Goal: Information Seeking & Learning: Learn about a topic

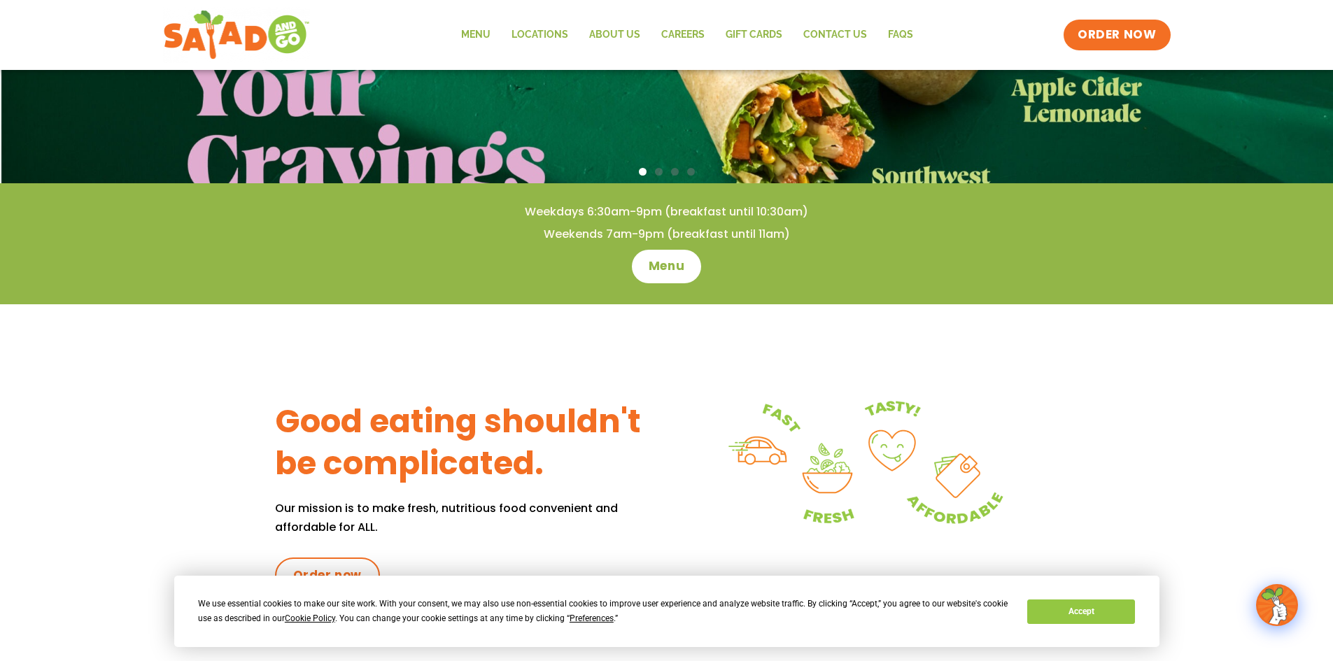
scroll to position [280, 0]
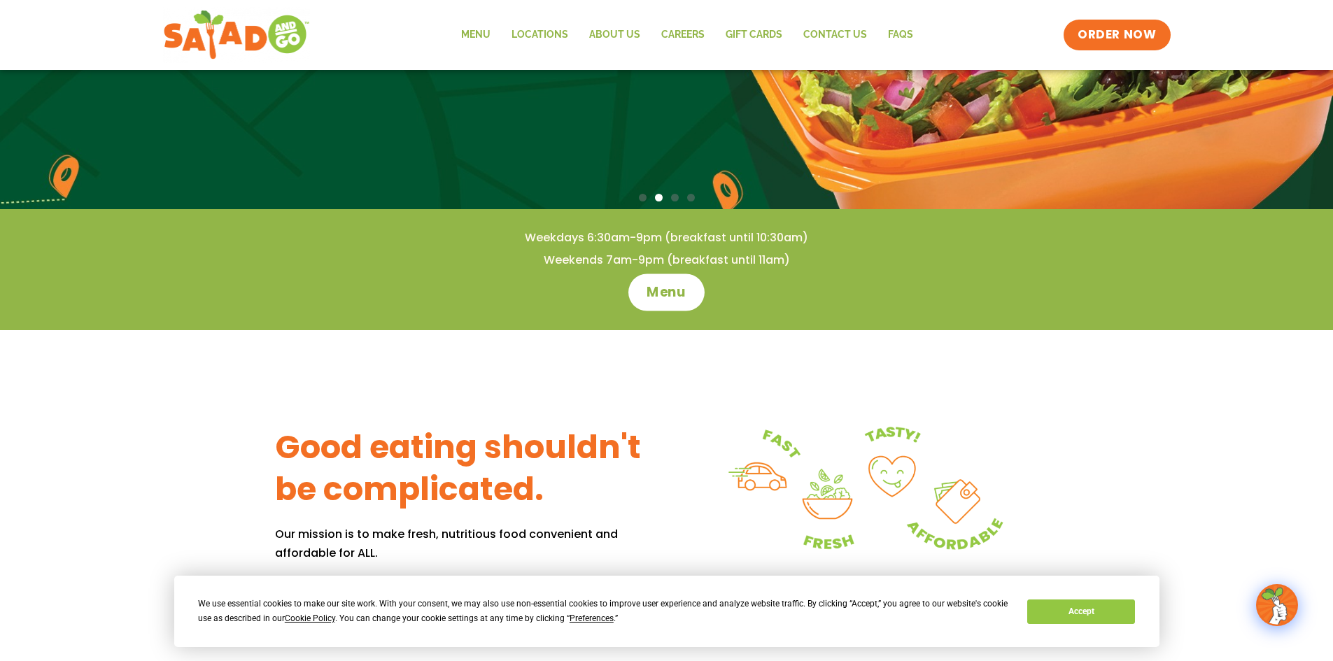
click at [672, 290] on span "Menu" at bounding box center [667, 292] width 40 height 18
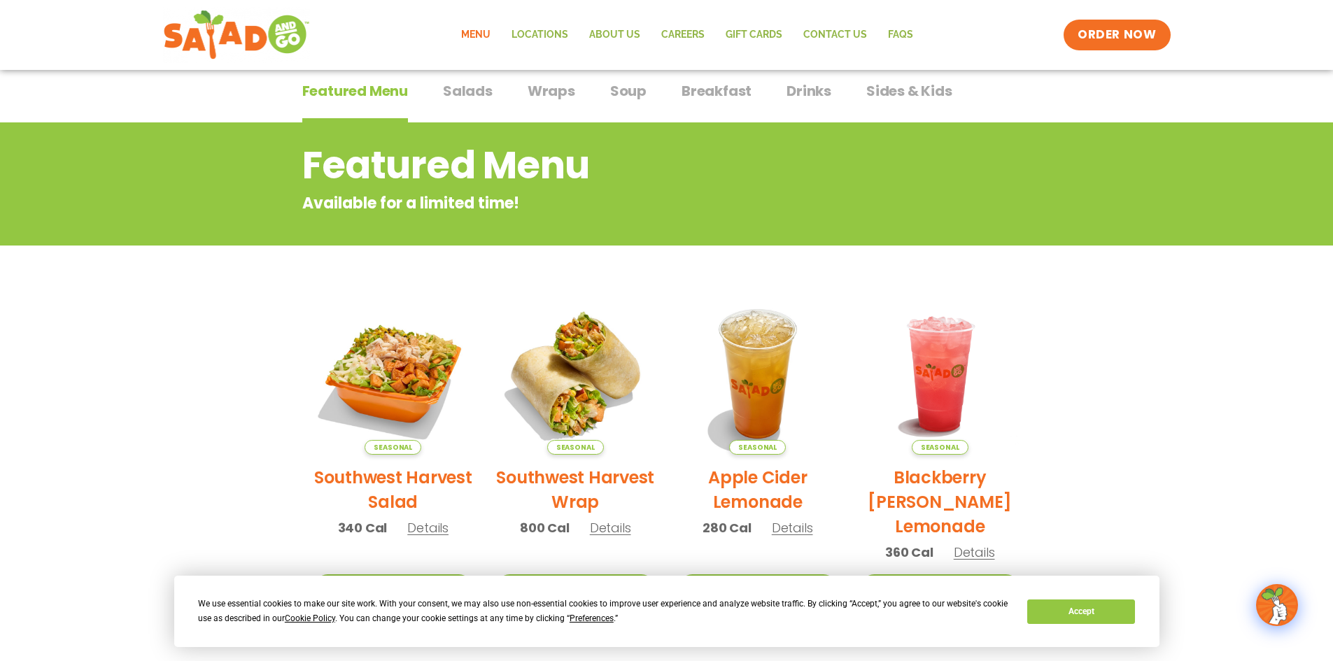
scroll to position [97, 0]
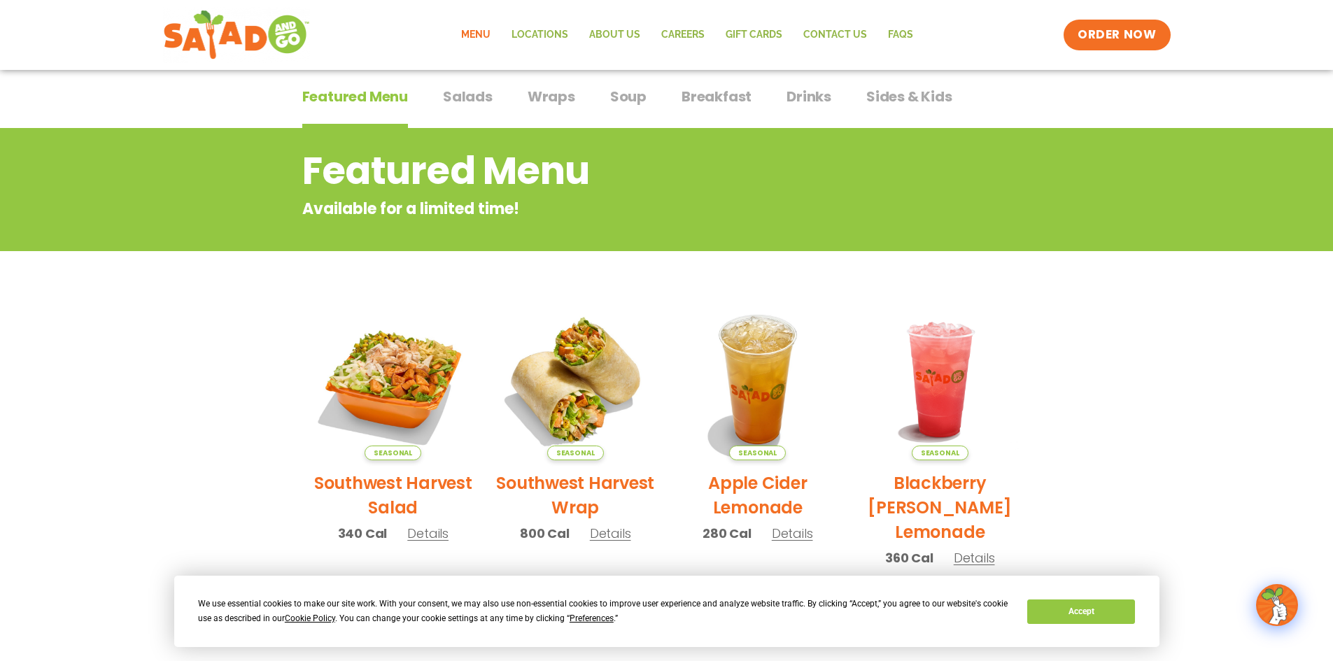
click at [696, 97] on span "Breakfast" at bounding box center [717, 96] width 70 height 21
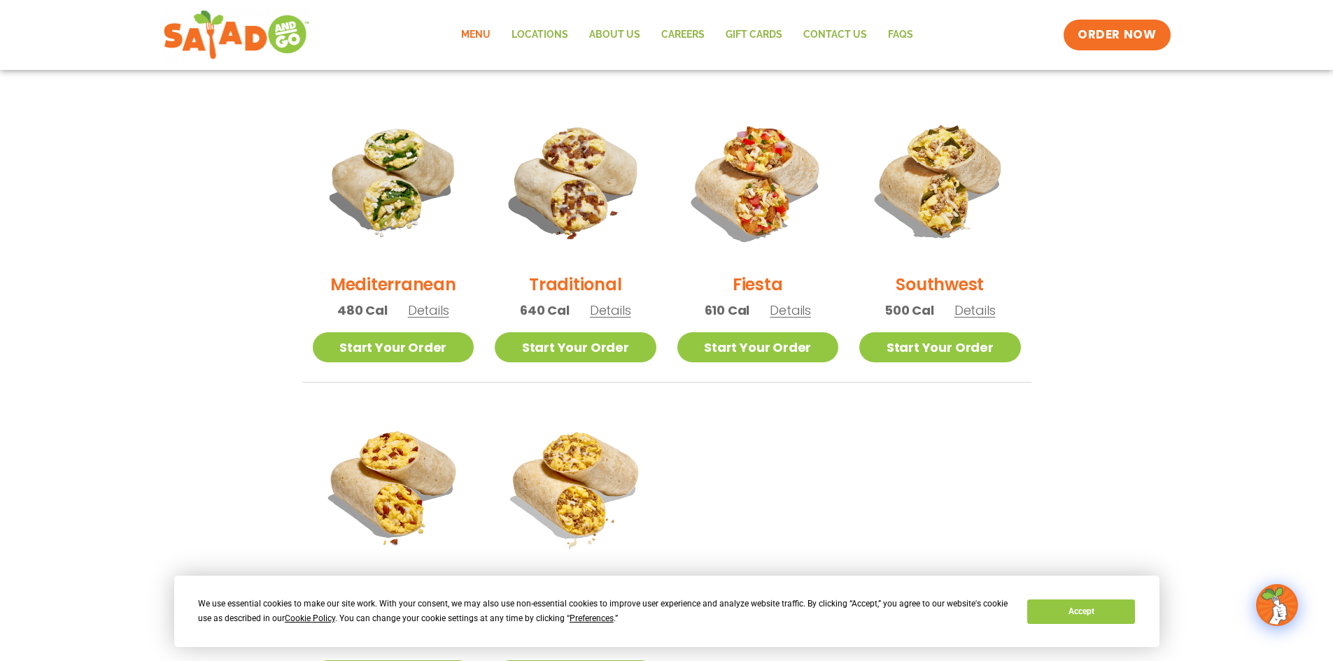
scroll to position [306, 0]
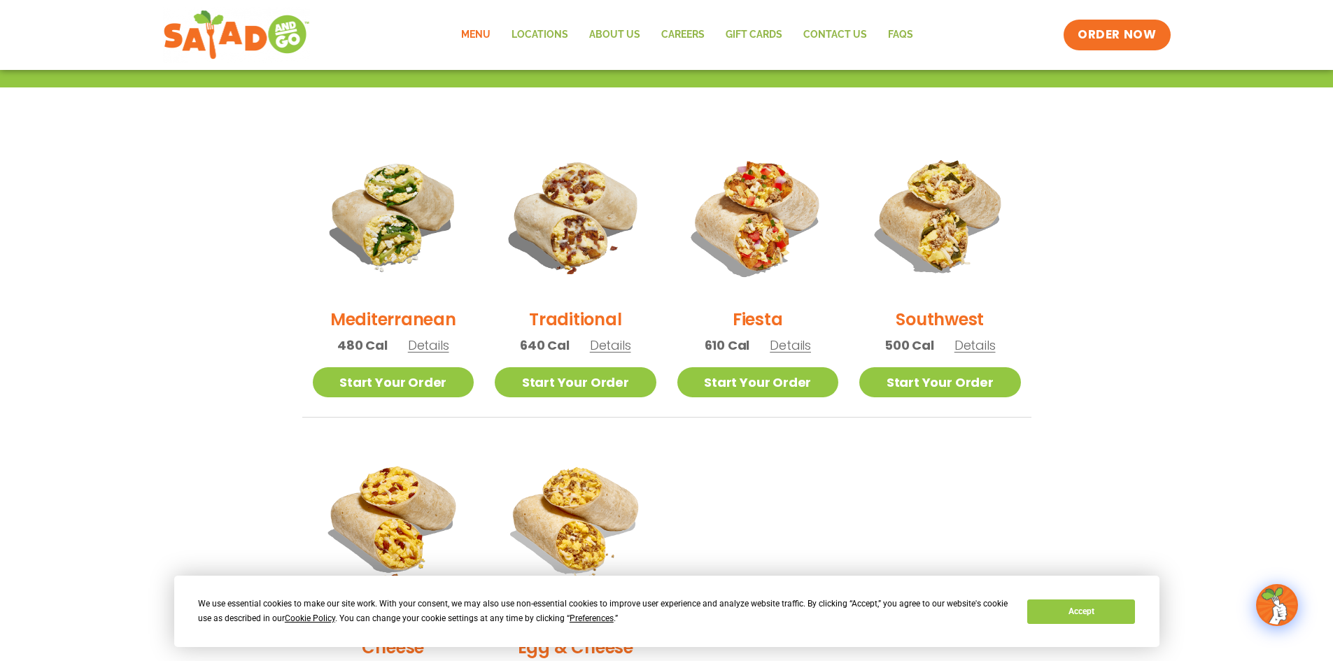
click at [576, 316] on h2 "Traditional" at bounding box center [575, 319] width 92 height 24
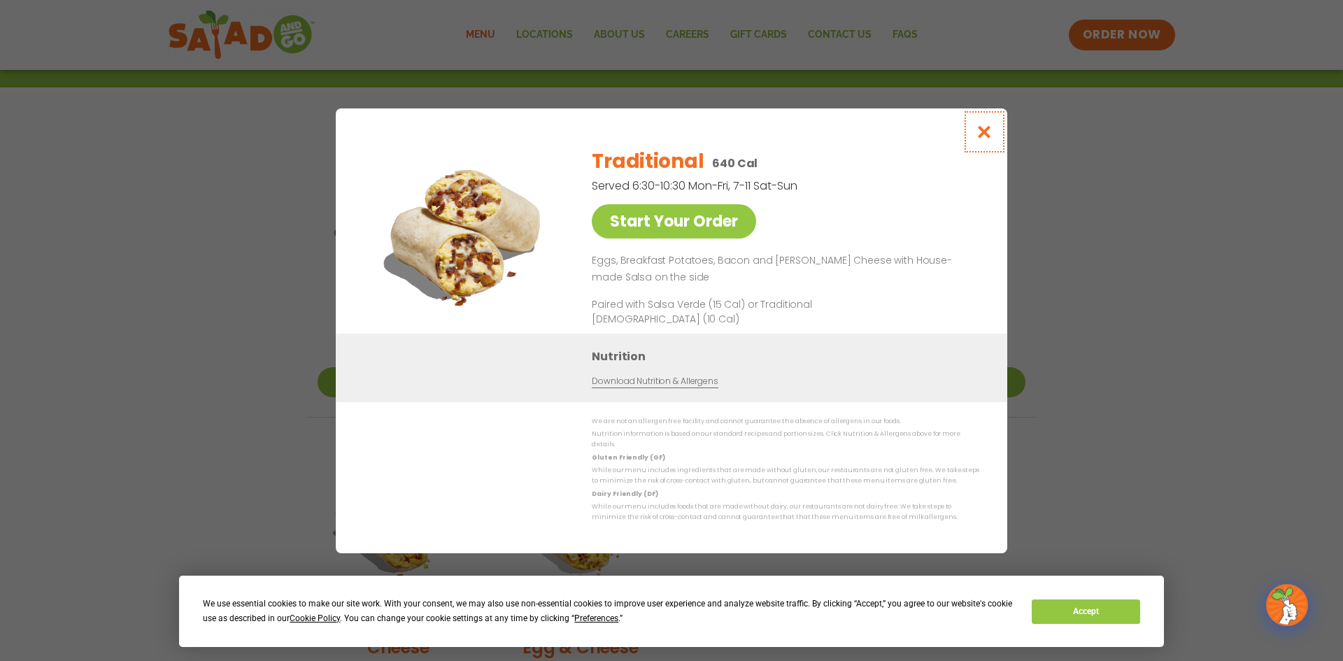
click at [987, 135] on icon "Close modal" at bounding box center [984, 132] width 17 height 15
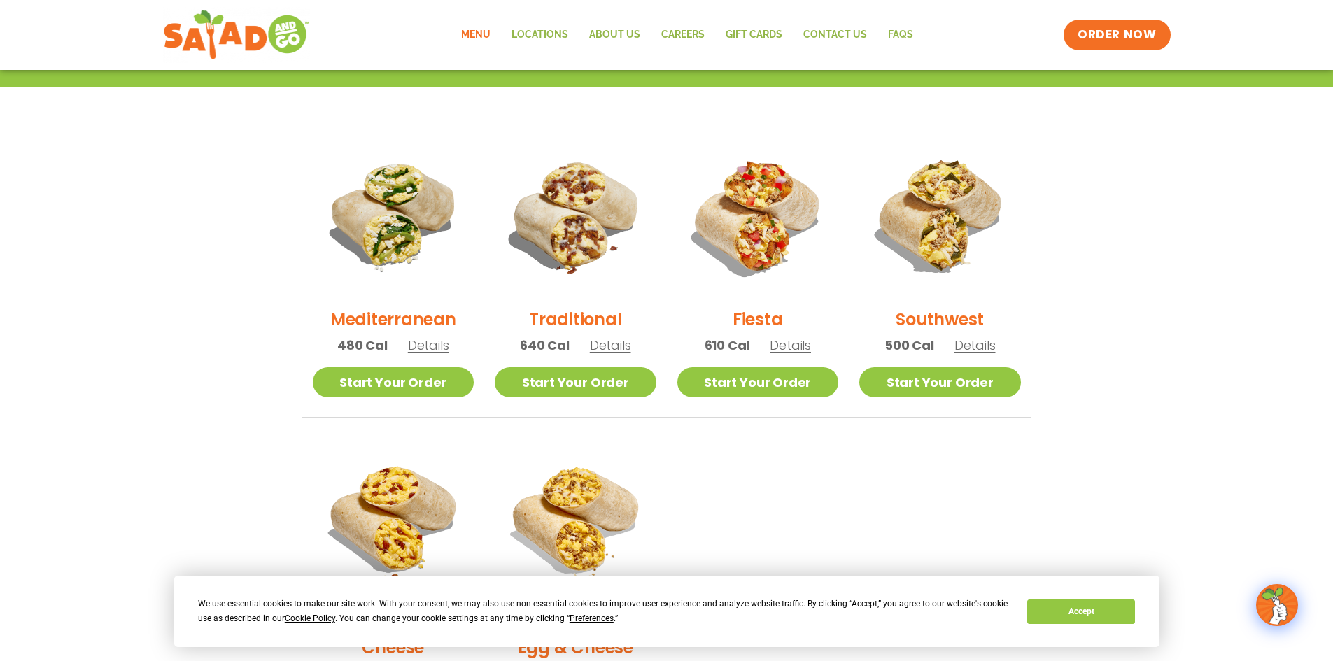
click at [763, 322] on h2 "Fiesta" at bounding box center [758, 319] width 50 height 24
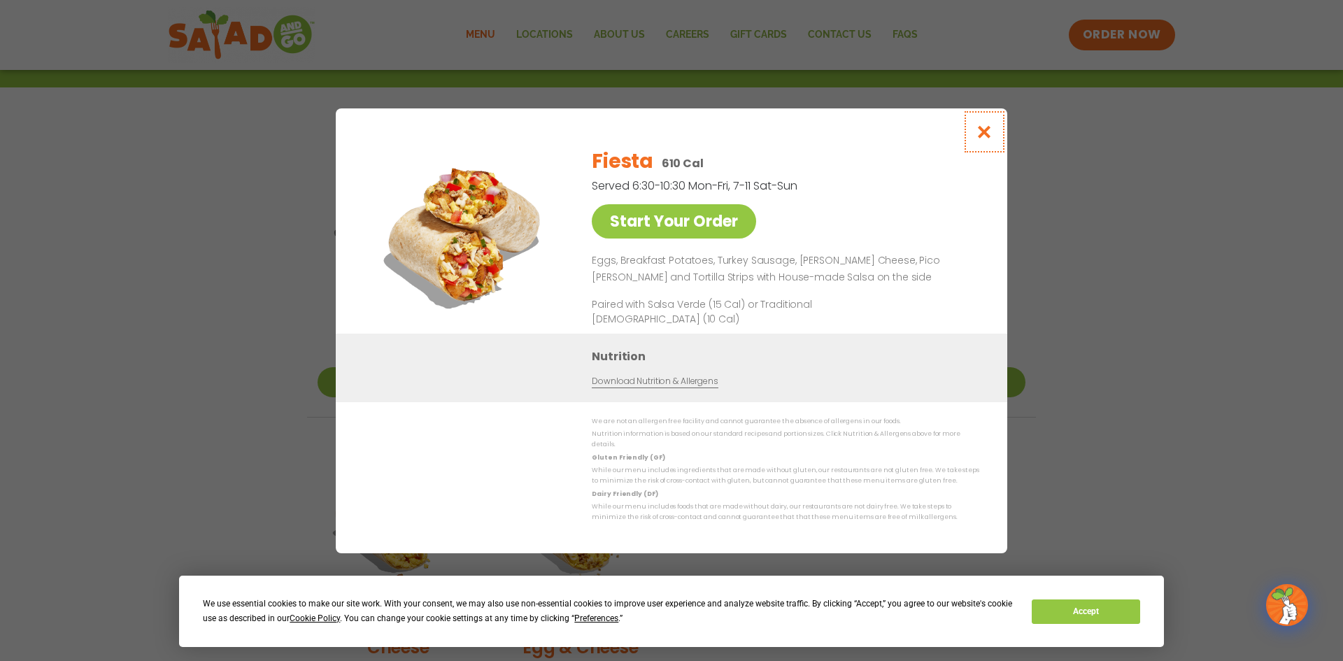
click at [984, 139] on icon "Close modal" at bounding box center [984, 132] width 17 height 15
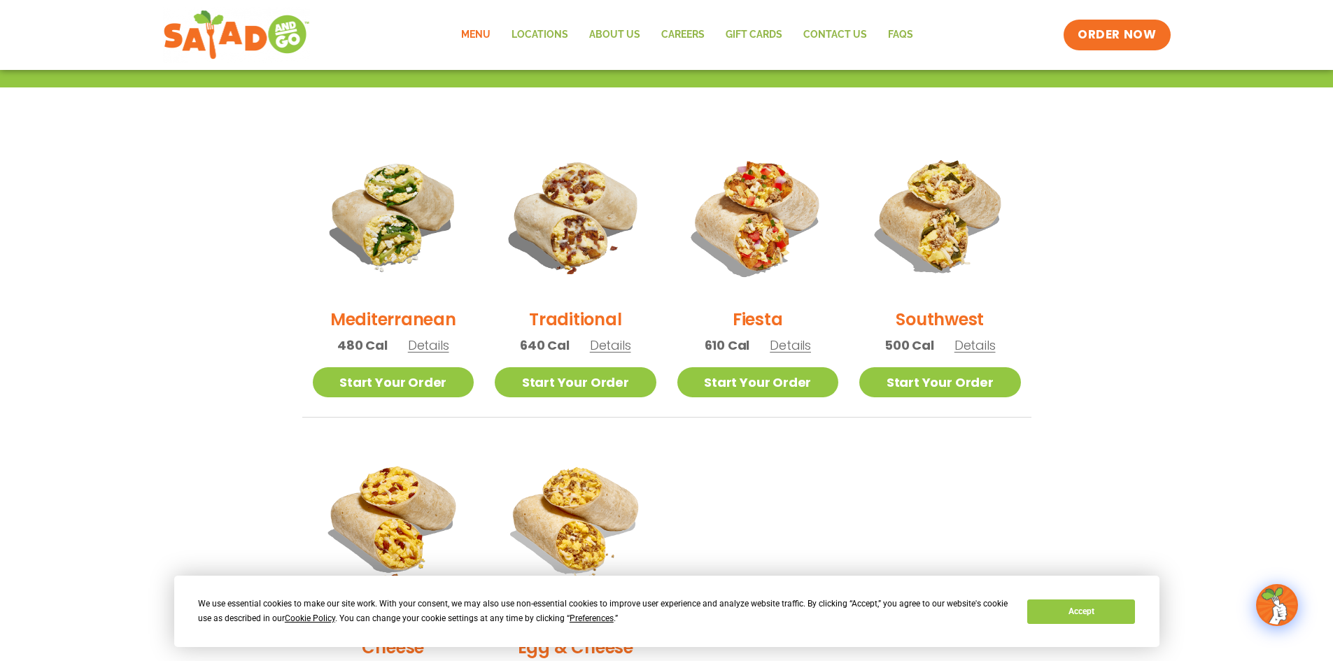
click at [937, 314] on h2 "Southwest" at bounding box center [940, 319] width 88 height 24
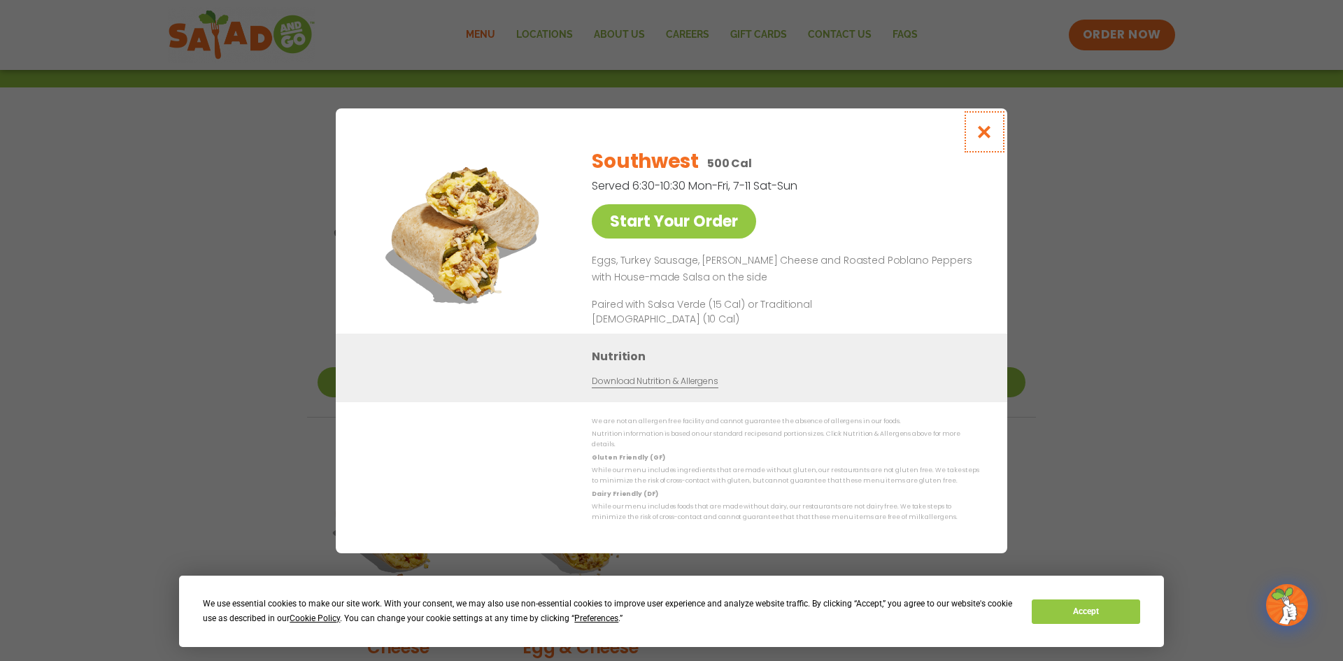
click at [983, 139] on icon "Close modal" at bounding box center [984, 132] width 17 height 15
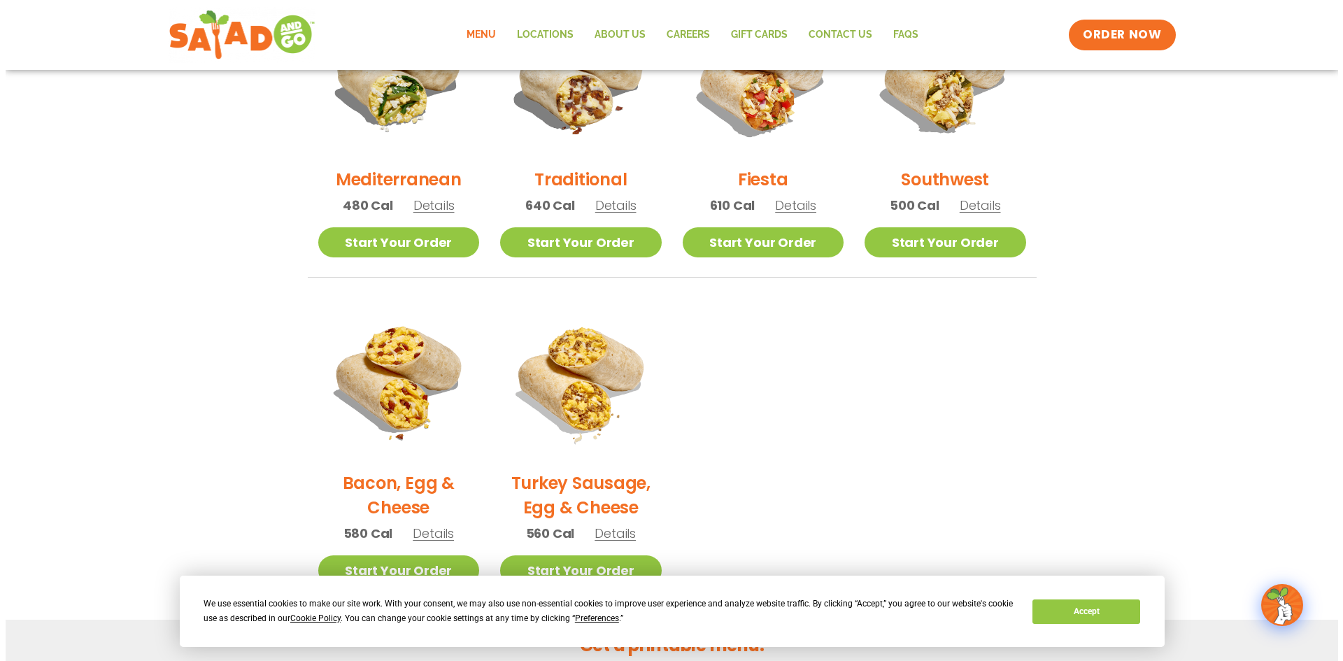
scroll to position [516, 0]
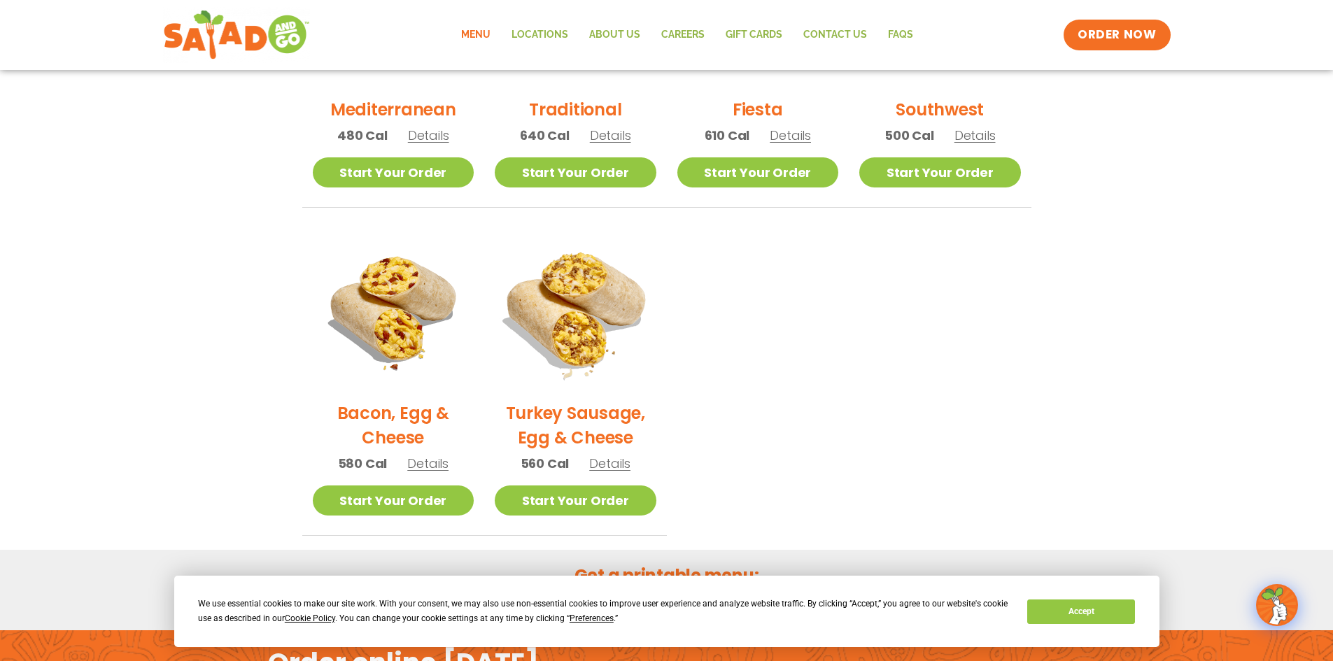
click at [587, 348] on img at bounding box center [576, 310] width 190 height 190
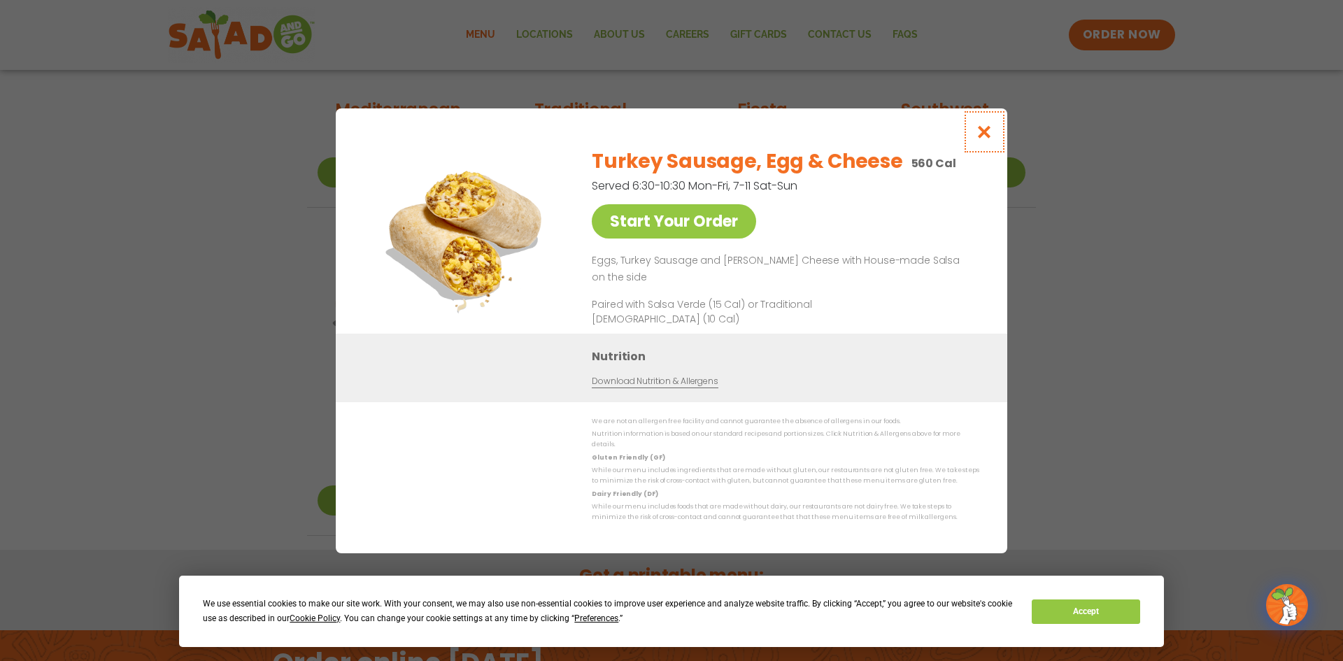
click at [983, 137] on icon "Close modal" at bounding box center [984, 132] width 17 height 15
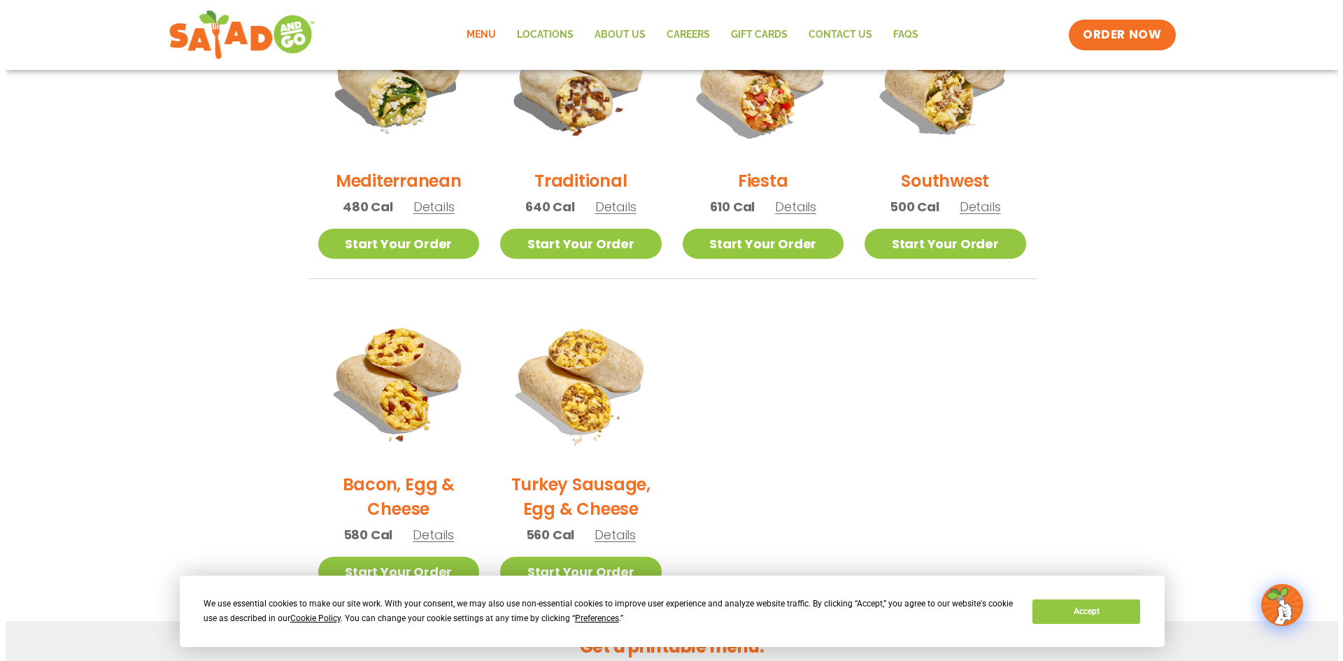
scroll to position [531, 0]
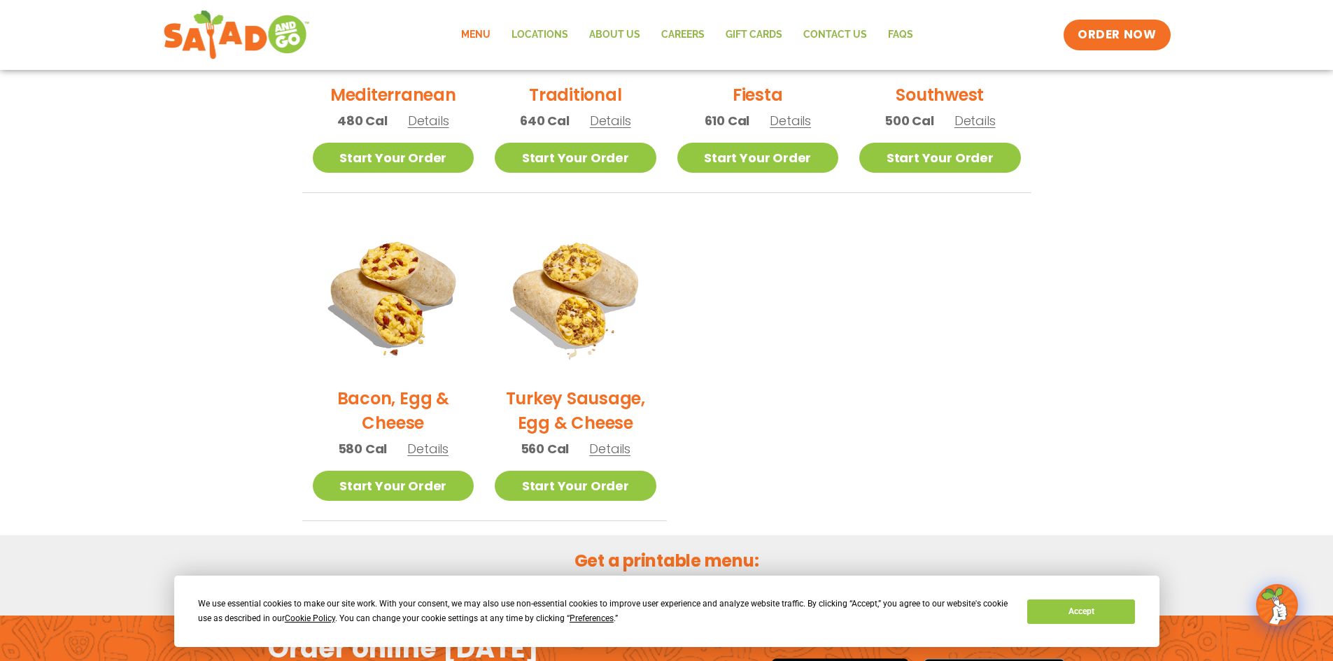
click at [394, 395] on h2 "Bacon, Egg & Cheese" at bounding box center [394, 410] width 162 height 49
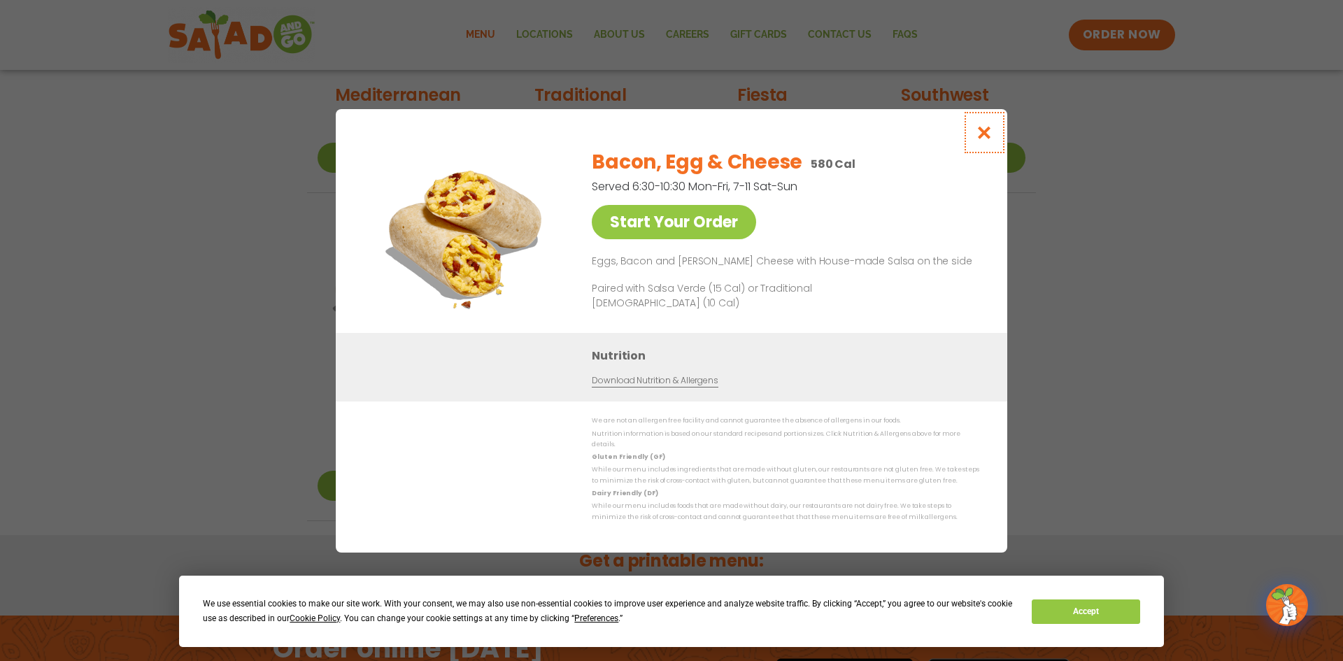
click at [980, 138] on icon "Close modal" at bounding box center [984, 132] width 17 height 15
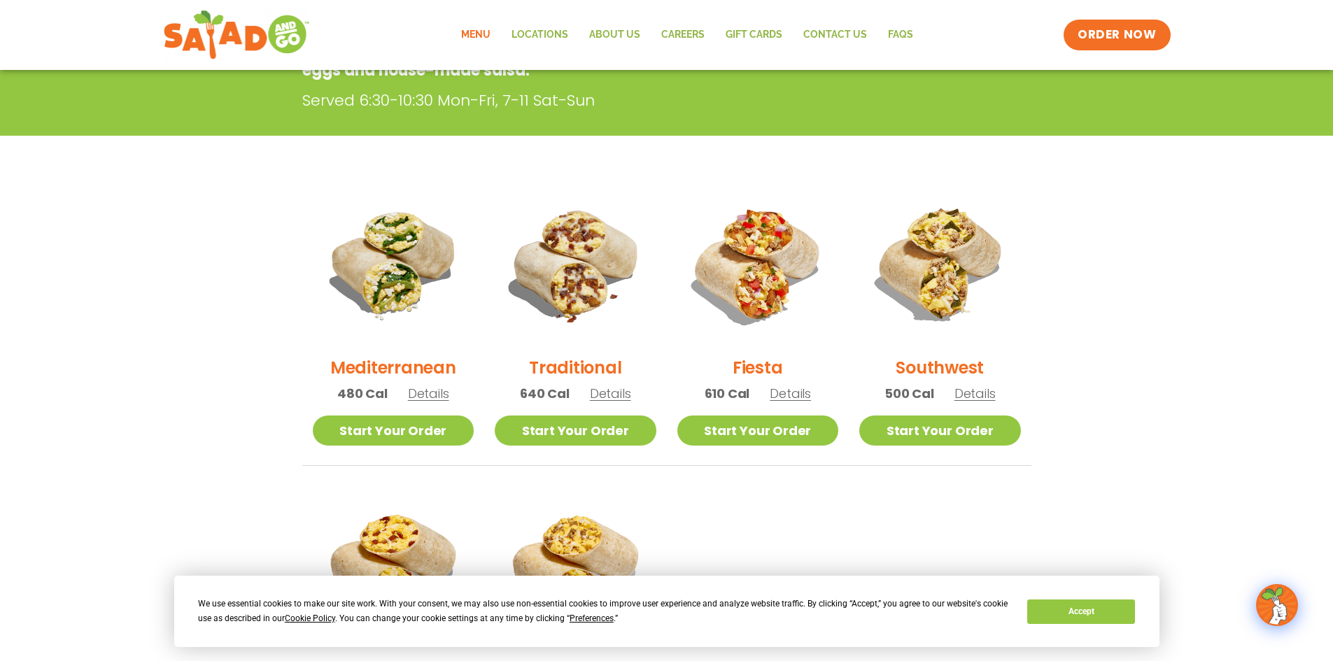
scroll to position [251, 0]
